Goal: Information Seeking & Learning: Learn about a topic

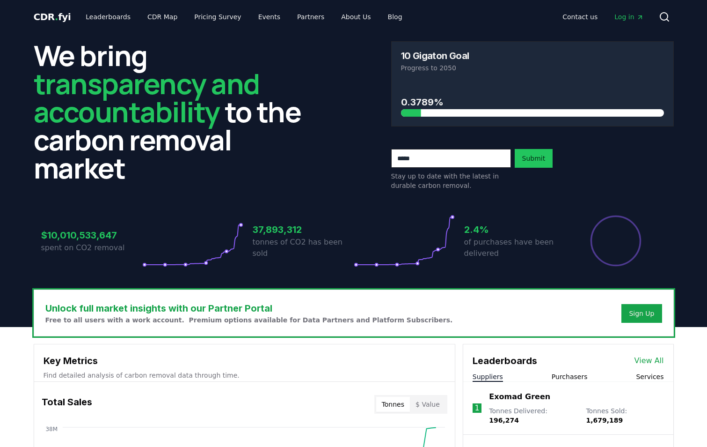
click at [572, 191] on div "We bring transparency and accountability to the carbon removal market 10 Gigato…" at bounding box center [353, 162] width 655 height 256
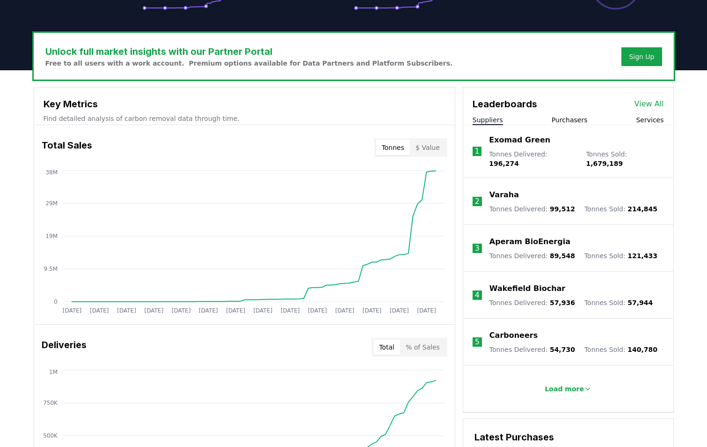
scroll to position [255, 0]
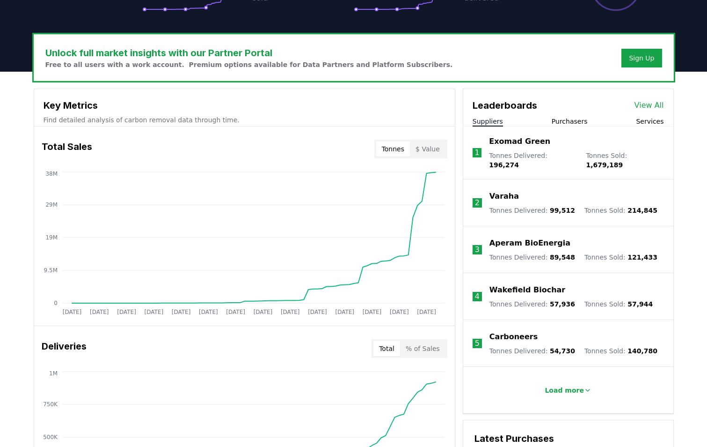
click at [574, 117] on button "Purchasers" at bounding box center [570, 121] width 36 height 9
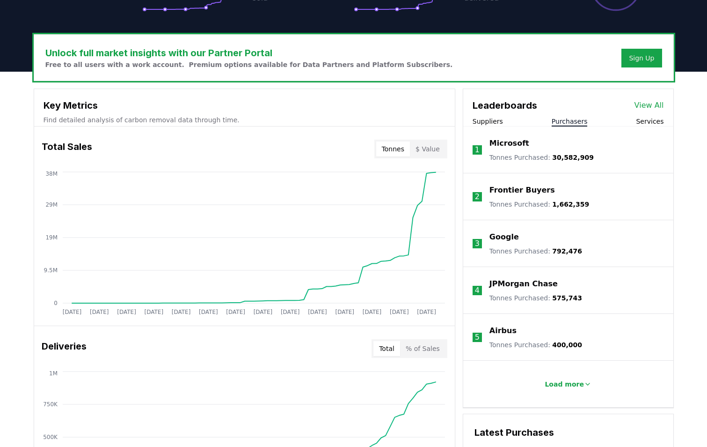
click at [507, 140] on p "Microsoft" at bounding box center [510, 143] width 40 height 11
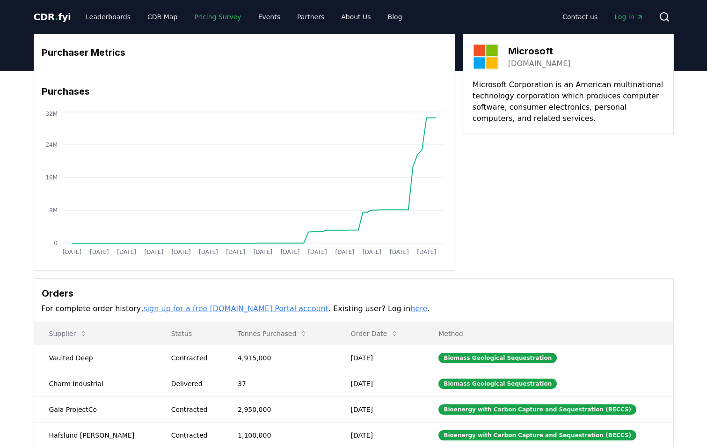
click at [213, 13] on link "Pricing Survey" at bounding box center [218, 16] width 62 height 17
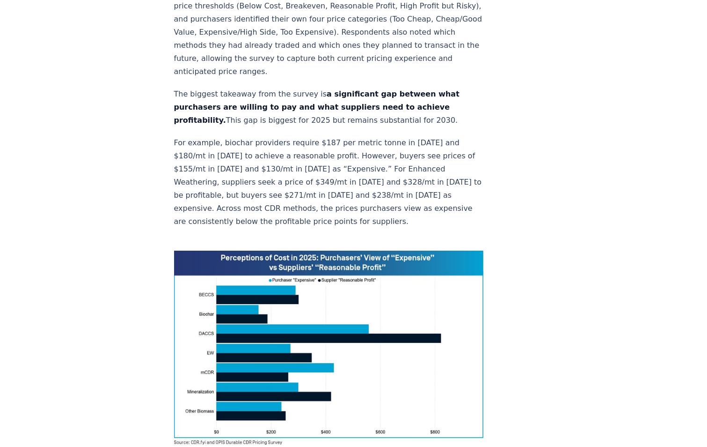
scroll to position [562, 0]
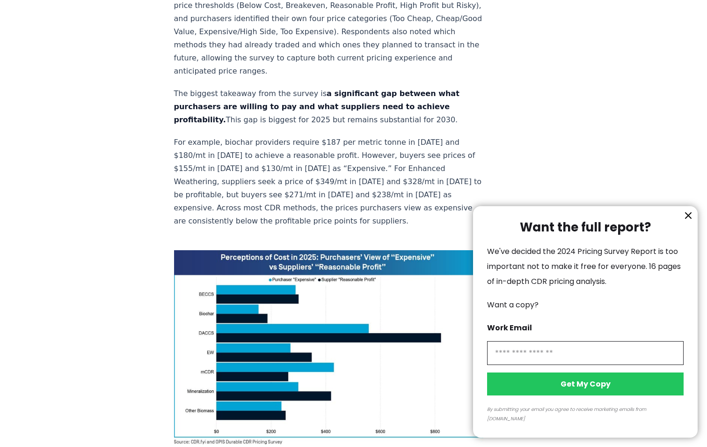
click at [692, 221] on icon "information" at bounding box center [688, 215] width 11 height 11
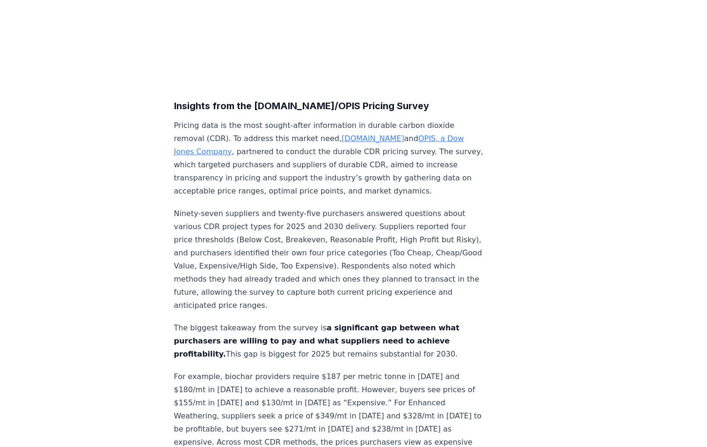
scroll to position [0, 0]
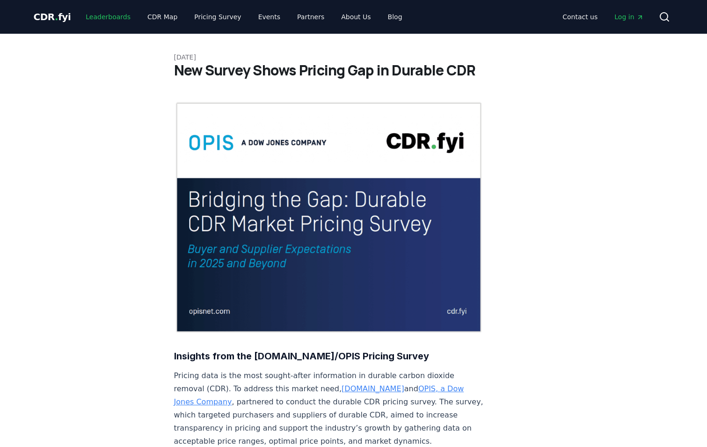
click at [99, 14] on link "Leaderboards" at bounding box center [108, 16] width 60 height 17
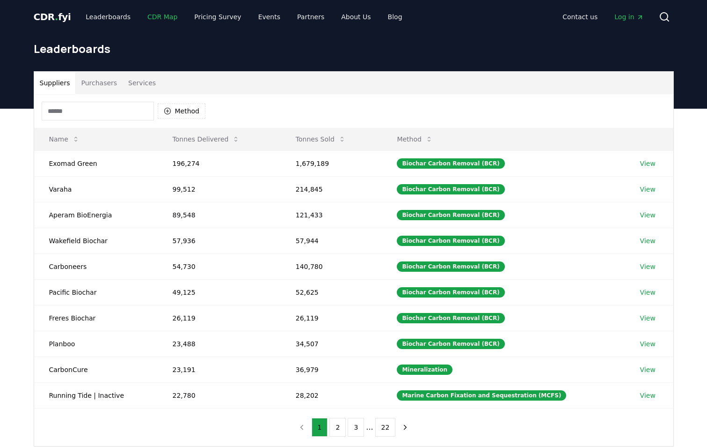
click at [156, 12] on link "CDR Map" at bounding box center [162, 16] width 45 height 17
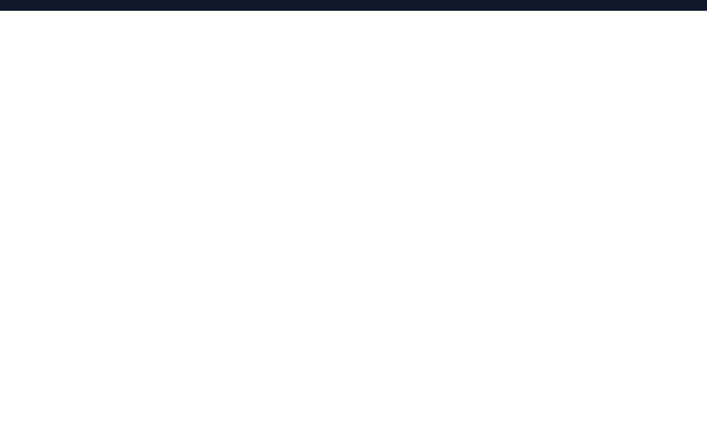
scroll to position [148, 0]
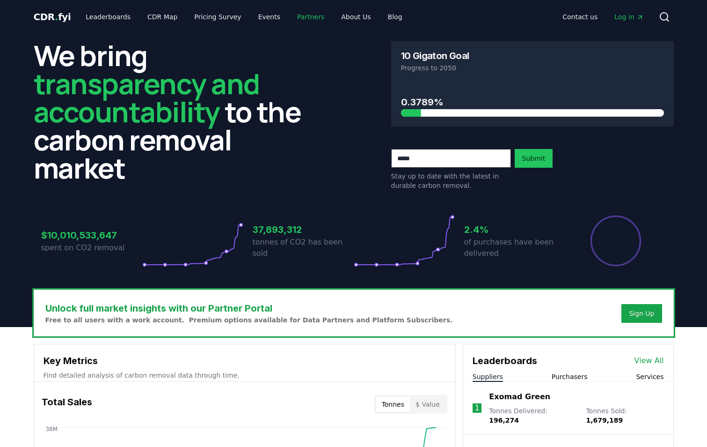
click at [293, 14] on link "Partners" at bounding box center [311, 16] width 42 height 17
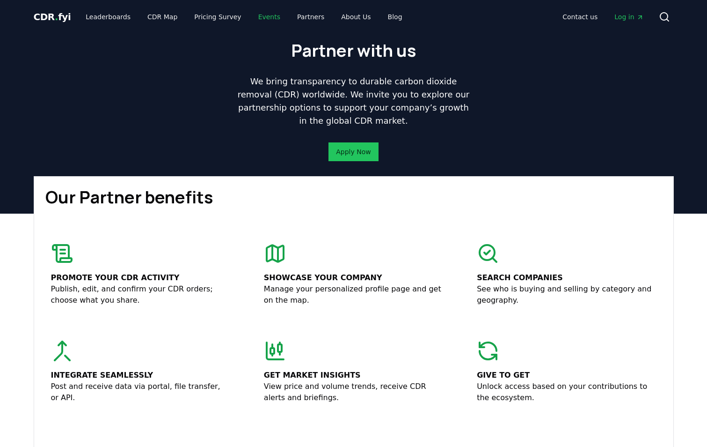
click at [257, 12] on link "Events" at bounding box center [269, 16] width 37 height 17
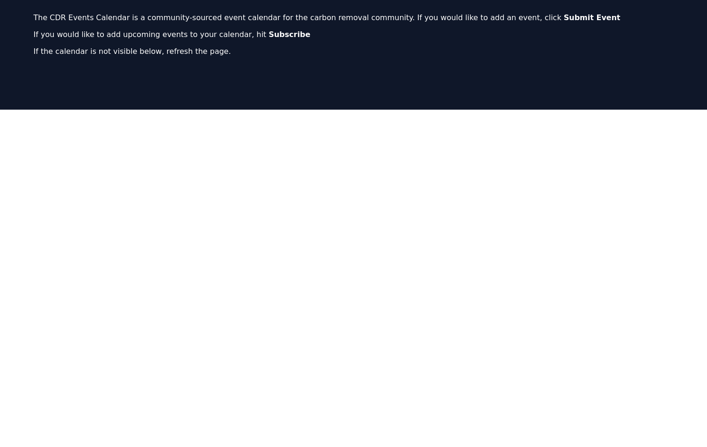
scroll to position [187, 0]
